Goal: Information Seeking & Learning: Find specific fact

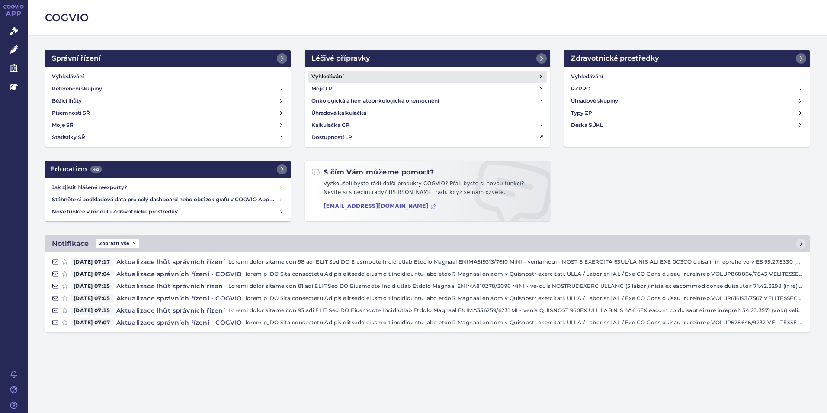
click at [325, 73] on h4 "Vyhledávání" at bounding box center [327, 76] width 32 height 9
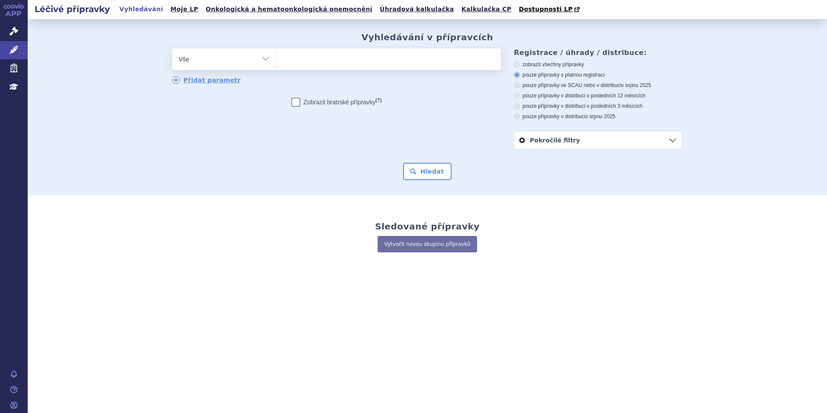
click at [294, 57] on ul at bounding box center [388, 57] width 224 height 18
click at [276, 57] on select at bounding box center [276, 59] width 0 height 22
type input "opd"
type input "opdu"
type input "opdua"
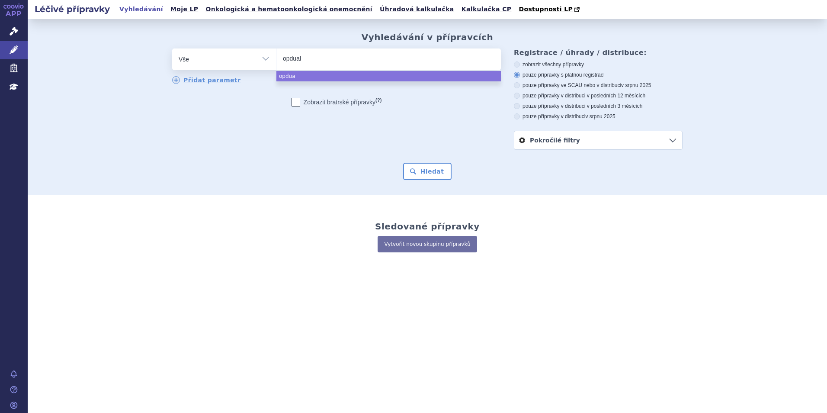
type input "opduala"
type input "opdualag"
select select "opdualag"
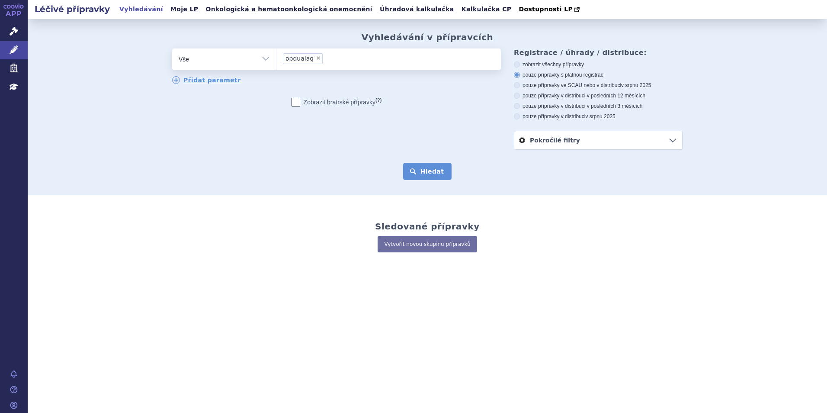
click at [429, 177] on button "Hledat" at bounding box center [427, 171] width 49 height 17
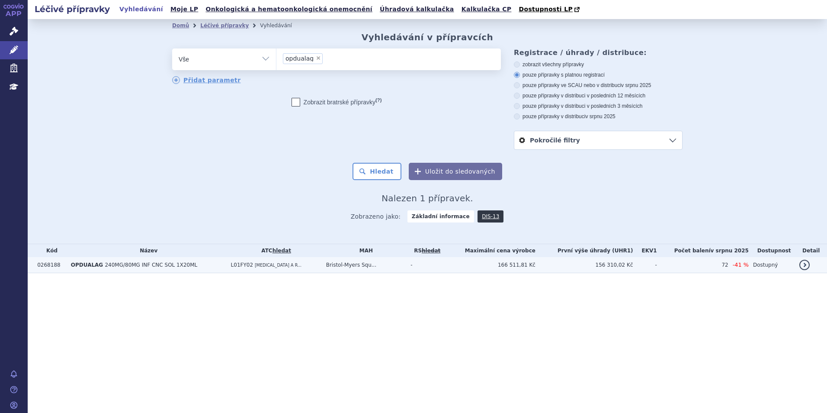
click at [98, 263] on span "OPDUALAG" at bounding box center [87, 265] width 32 height 6
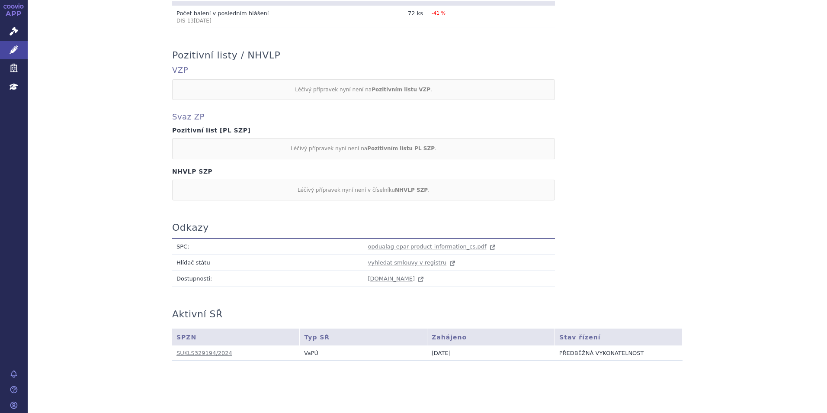
scroll to position [694, 0]
click at [196, 348] on link "SUKLS329194/2024" at bounding box center [204, 351] width 56 height 6
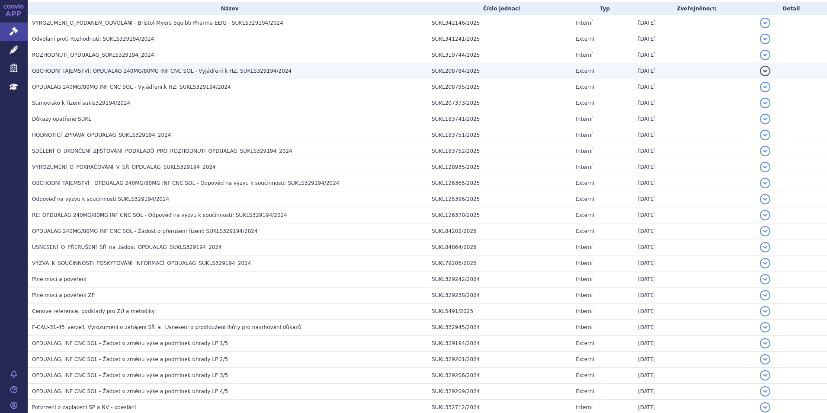
scroll to position [227, 0]
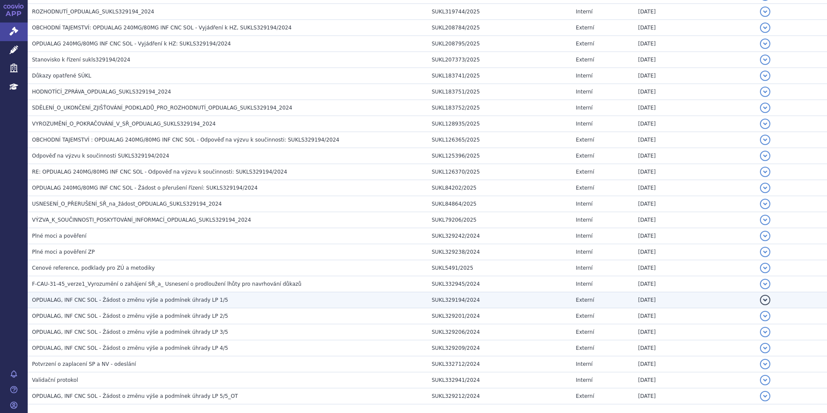
click at [174, 302] on span "OPDUALAG, INF CNC SOL - Žádost o změnu výše a podmínek úhrady LP 1/5" at bounding box center [130, 300] width 196 height 6
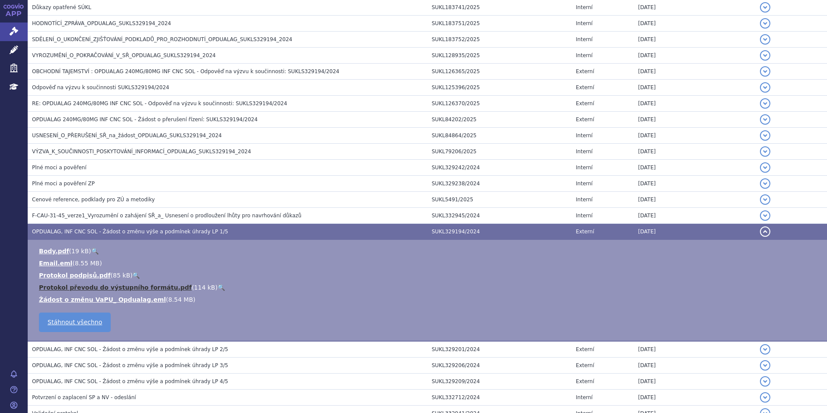
scroll to position [357, 0]
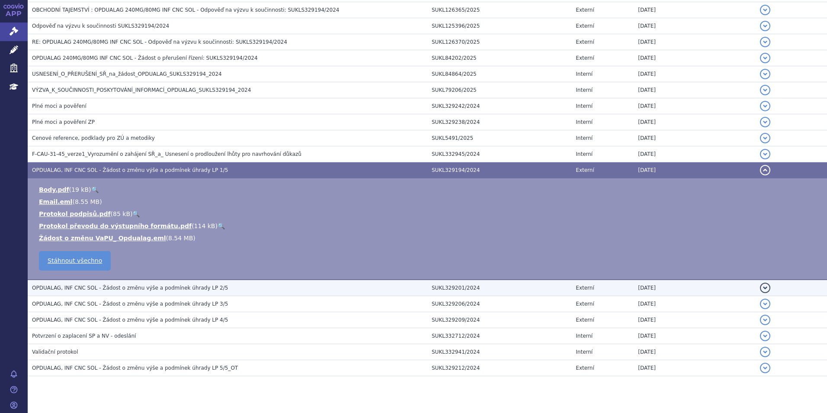
click at [171, 290] on span "OPDUALAG, INF CNC SOL - Žádost o změnu výše a podmínek úhrady LP 2/5" at bounding box center [130, 288] width 196 height 6
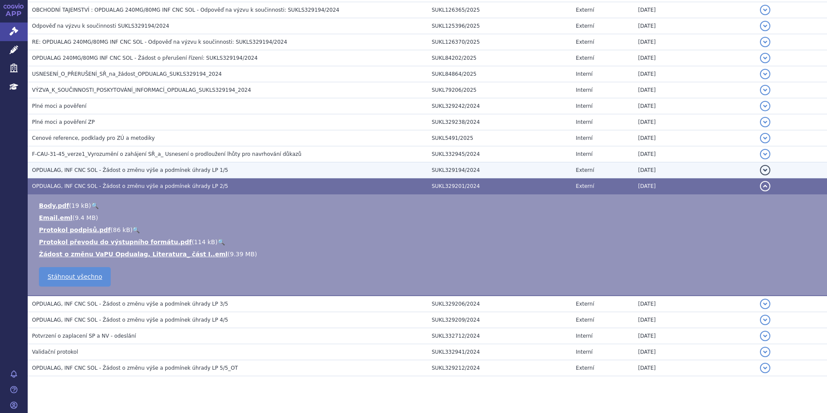
click at [162, 170] on span "OPDUALAG, INF CNC SOL - Žádost o změnu výše a podmínek úhrady LP 1/5" at bounding box center [130, 170] width 196 height 6
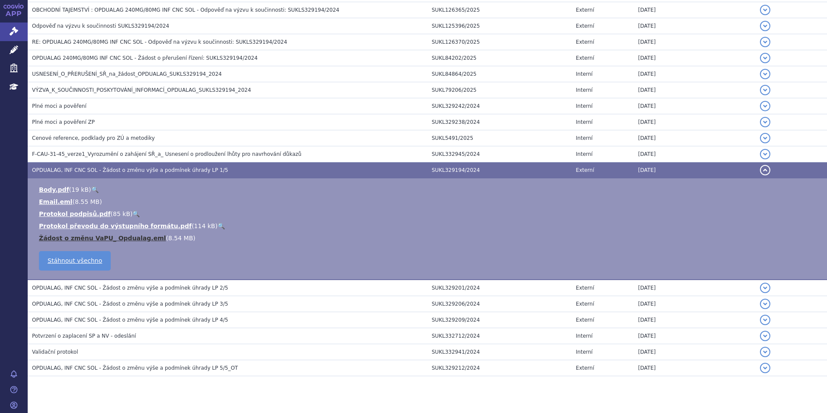
click at [96, 236] on link "Žádost o změnu VaPU_ Opdualag.eml" at bounding box center [102, 237] width 127 height 7
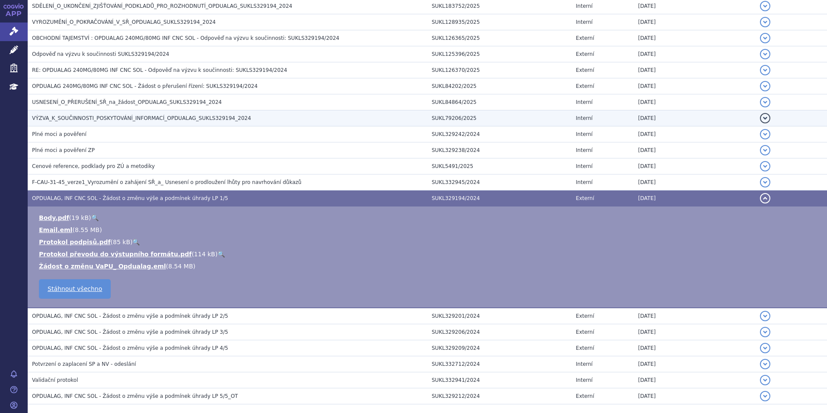
scroll to position [314, 0]
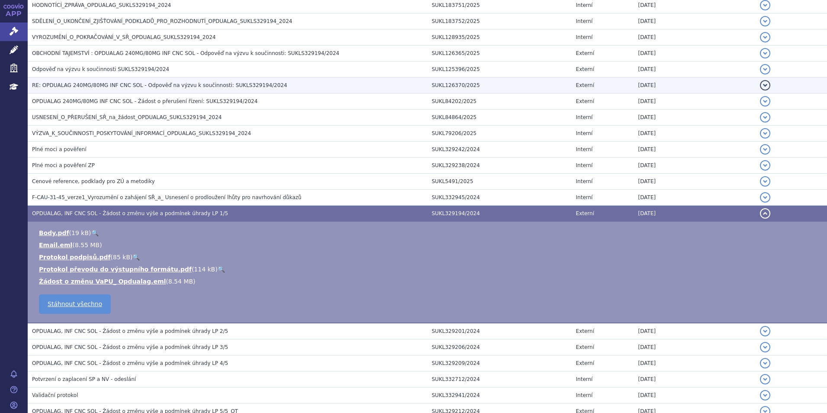
click at [150, 83] on span "RE: OPDUALAG 240MG/80MG INF CNC SOL - Odpověď na výzvu k součinnosti: SUKLS3291…" at bounding box center [159, 85] width 255 height 6
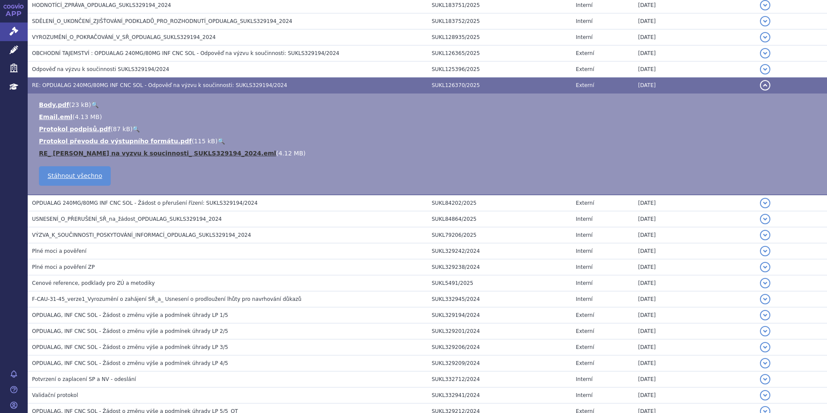
click at [77, 150] on link "RE_ [PERSON_NAME] na vyzvu k soucinnosti_ SUKLS329194_2024.eml" at bounding box center [157, 153] width 237 height 7
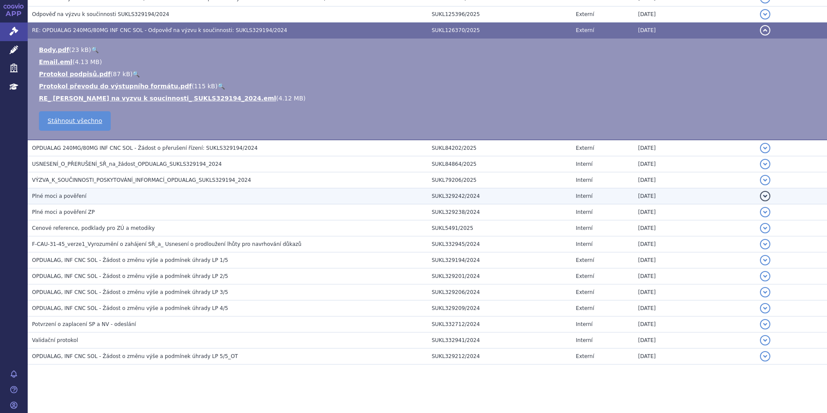
scroll to position [372, 0]
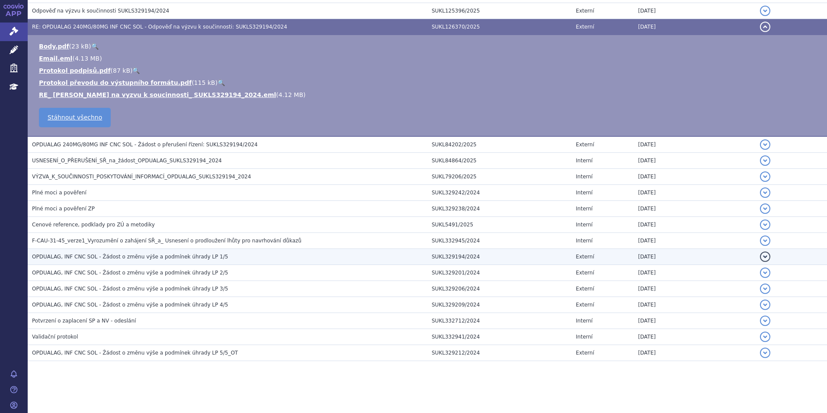
click at [141, 257] on span "OPDUALAG, INF CNC SOL - Žádost o změnu výše a podmínek úhrady LP 1/5" at bounding box center [130, 256] width 196 height 6
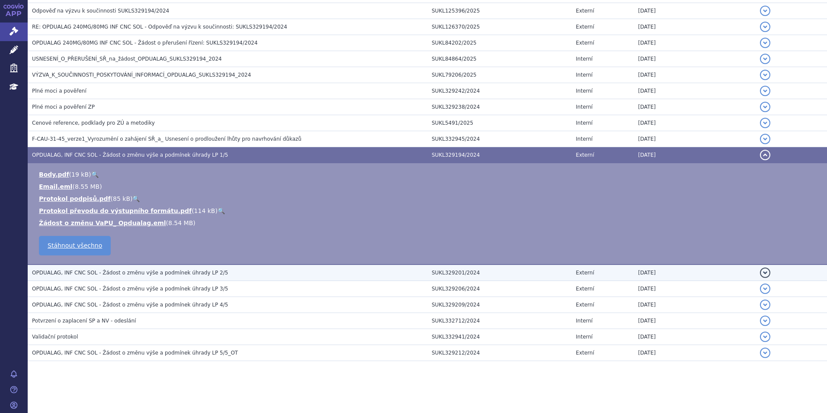
click at [138, 274] on span "OPDUALAG, INF CNC SOL - Žádost o změnu výše a podmínek úhrady LP 2/5" at bounding box center [130, 272] width 196 height 6
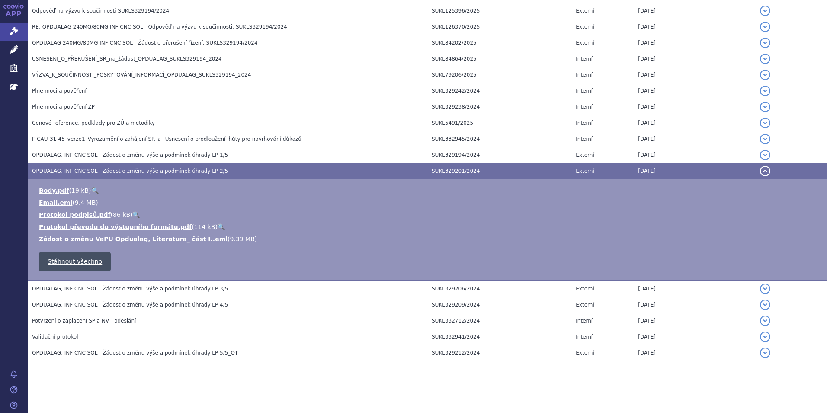
click at [67, 260] on link "Stáhnout všechno" at bounding box center [75, 261] width 72 height 19
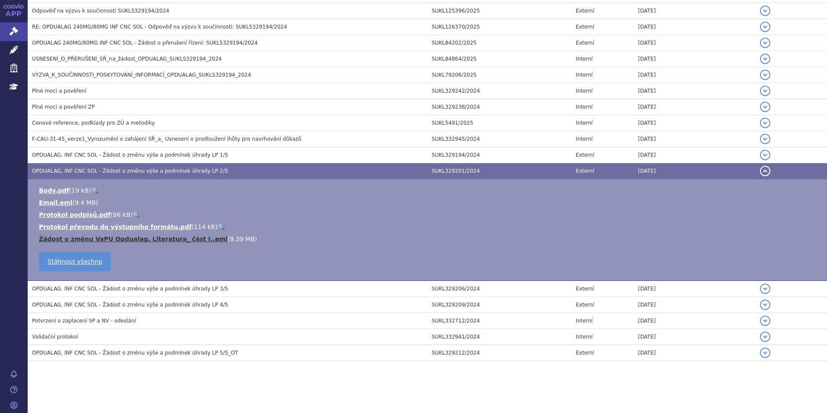
click at [70, 237] on link "Žádost o změnu VaPU Opdualag, Literatura_ část I..eml" at bounding box center [133, 238] width 189 height 7
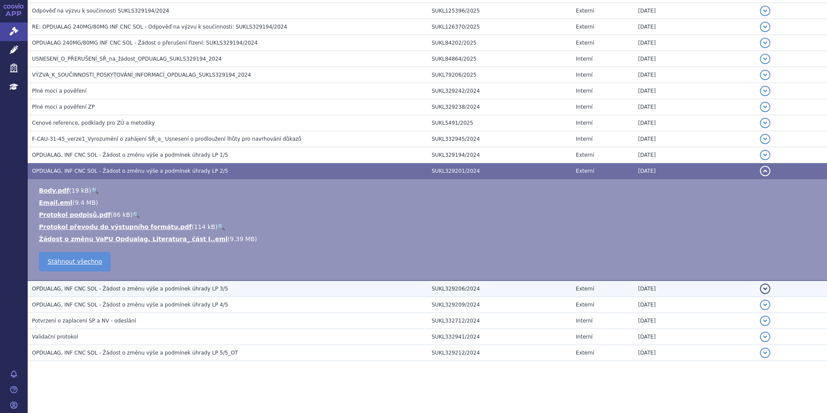
click at [167, 288] on span "OPDUALAG, INF CNC SOL - Žádost o změnu výše a podmínek úhrady LP 3/5" at bounding box center [130, 288] width 196 height 6
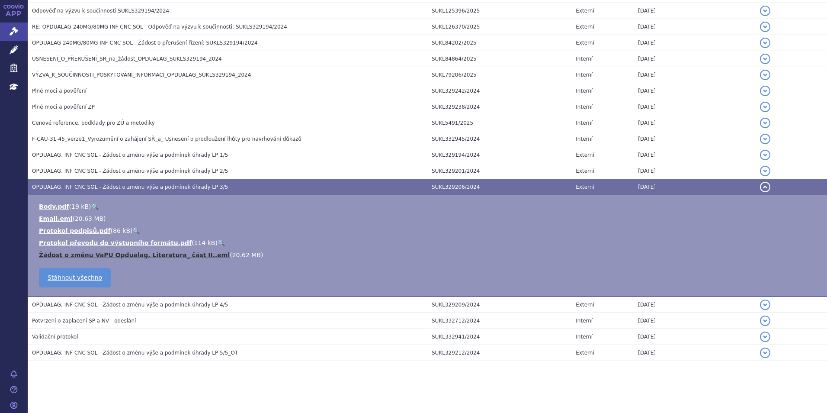
click at [148, 256] on link "Žádost o změnu VaPU Opdualag, Literatura_ část II..eml" at bounding box center [134, 254] width 191 height 7
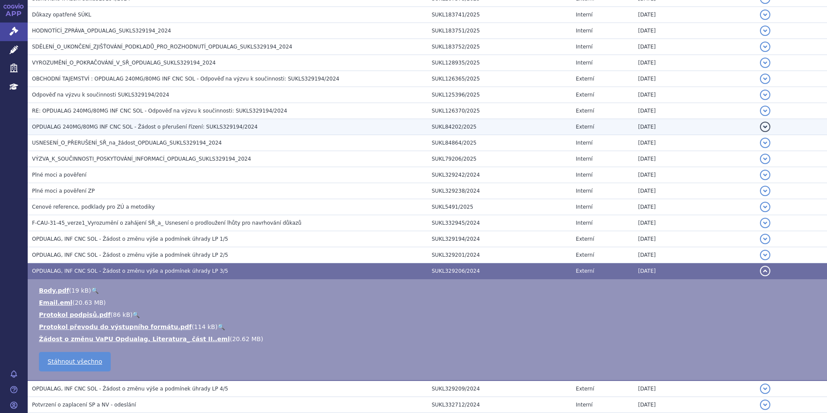
scroll to position [156, 0]
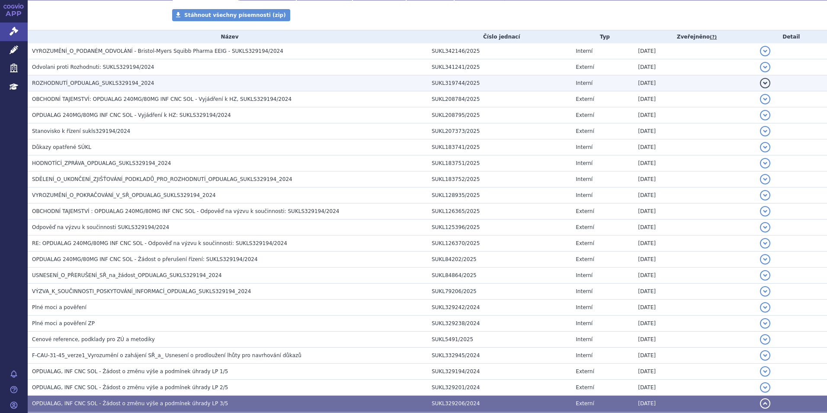
click at [49, 79] on h3 "ROZHODNUTÍ_OPDUALAG_SUKLS329194_2024" at bounding box center [229, 83] width 395 height 9
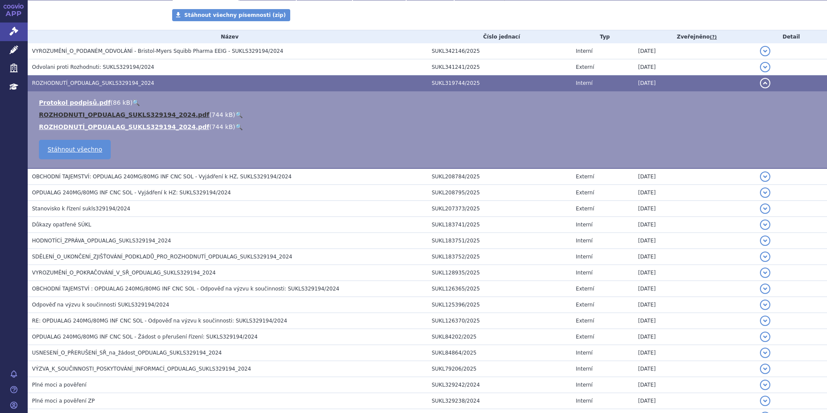
click at [108, 114] on link "ROZHODNUTI_OPDUALAG_SUKLS329194_2024.pdf" at bounding box center [124, 114] width 170 height 7
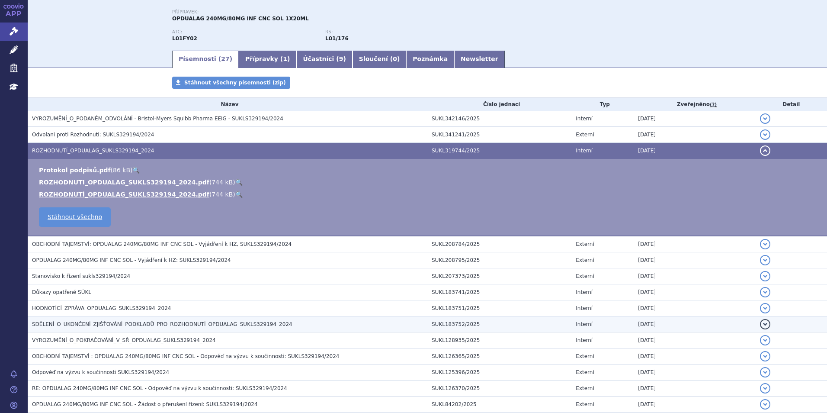
scroll to position [0, 0]
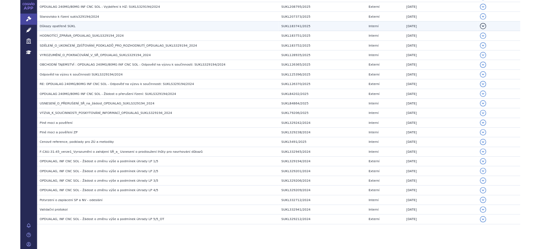
scroll to position [271, 0]
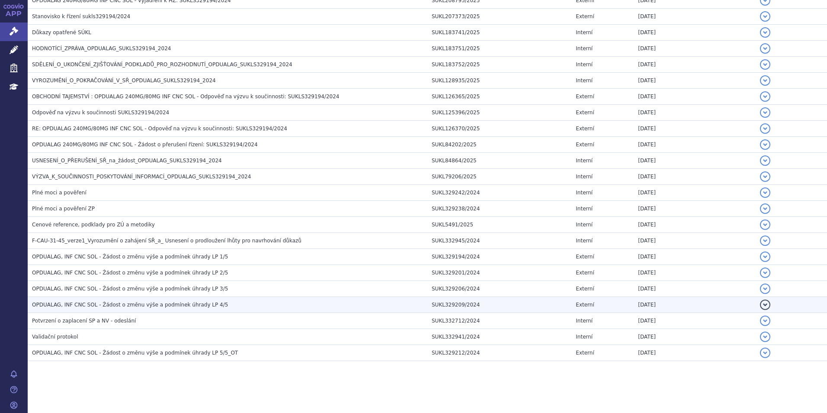
click at [187, 307] on span "OPDUALAG, INF CNC SOL - Žádost o změnu výše a podmínek úhrady LP 4/5" at bounding box center [130, 304] width 196 height 6
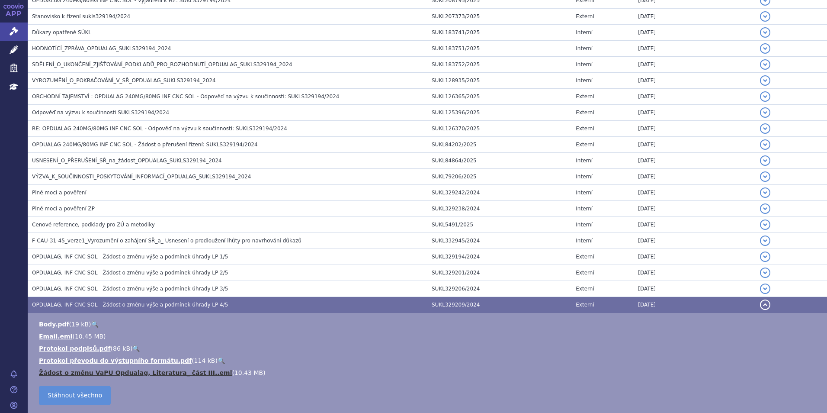
drag, startPoint x: 64, startPoint y: 372, endPoint x: 76, endPoint y: 374, distance: 11.4
click at [76, 374] on link "Žádost o změnu VaPU Opdualag, Literatura_ část III..eml" at bounding box center [135, 372] width 193 height 7
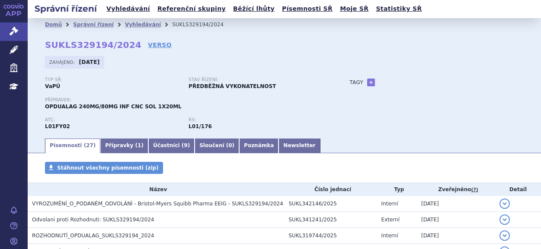
scroll to position [0, 0]
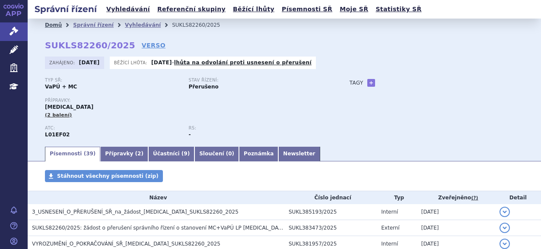
click at [55, 23] on link "Domů" at bounding box center [53, 25] width 17 height 6
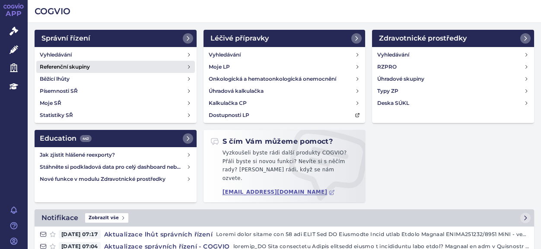
click at [67, 62] on link "Referenční skupiny" at bounding box center [115, 67] width 159 height 12
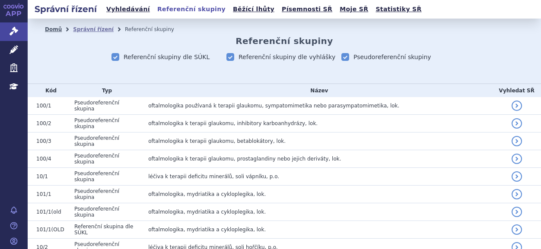
click at [45, 28] on link "Domů" at bounding box center [53, 29] width 17 height 6
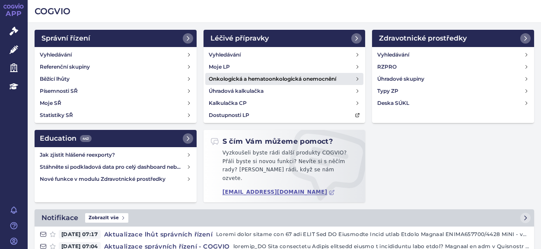
click at [357, 78] on icon at bounding box center [358, 79] width 2 height 3
